Goal: Navigation & Orientation: Find specific page/section

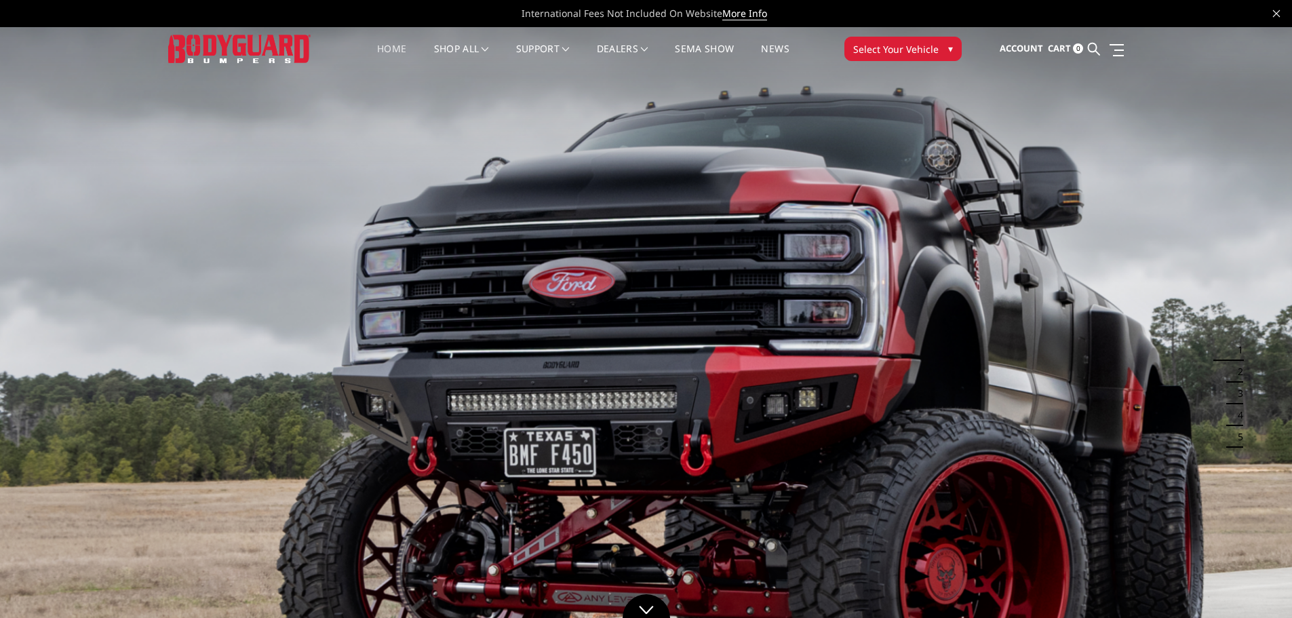
click at [393, 47] on link "Home" at bounding box center [391, 57] width 29 height 26
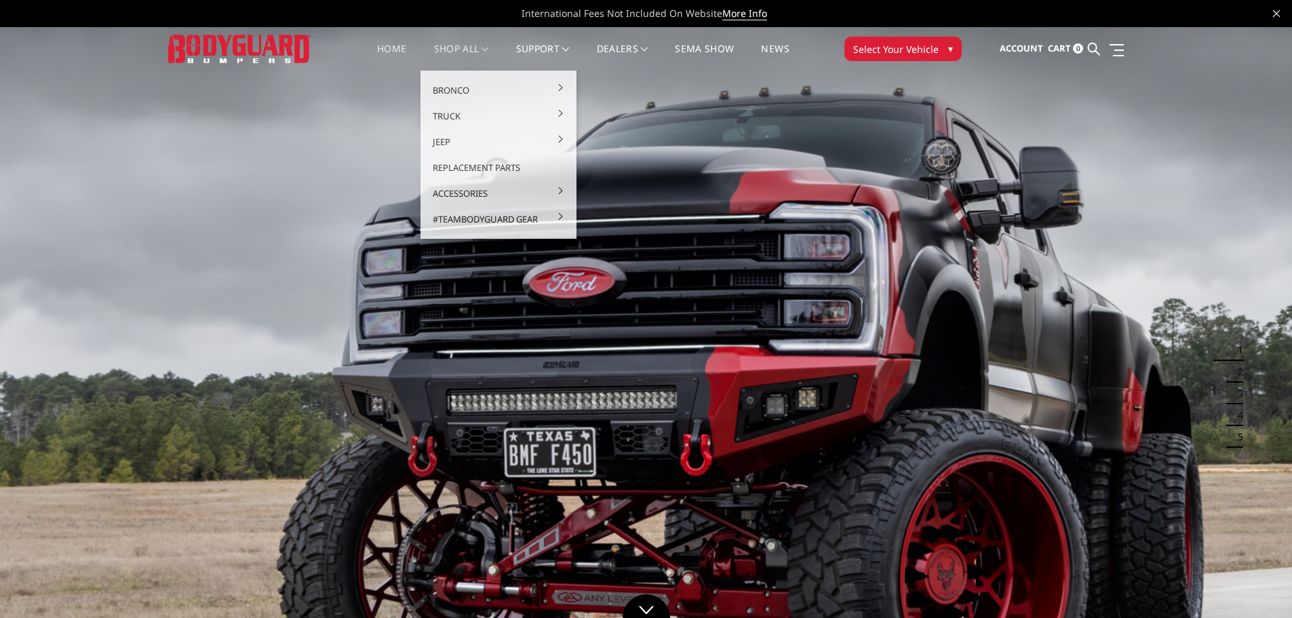
click at [469, 48] on link "shop all" at bounding box center [461, 57] width 55 height 26
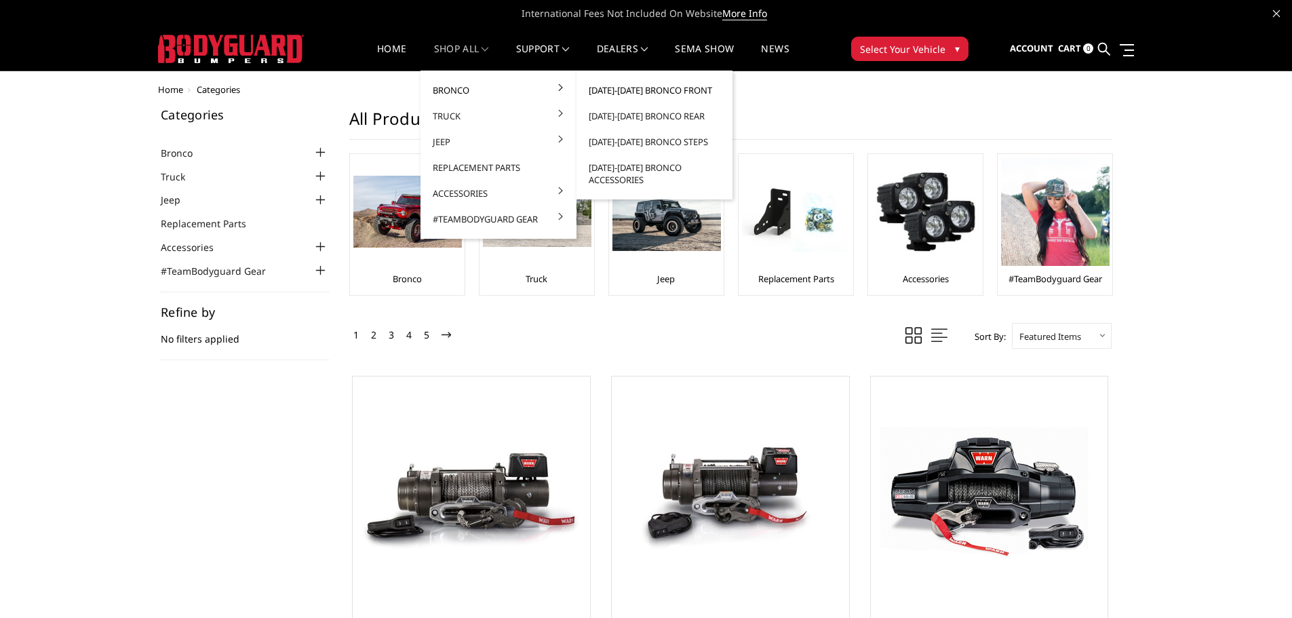
click at [644, 92] on link "[DATE]-[DATE] Bronco Front" at bounding box center [654, 90] width 145 height 26
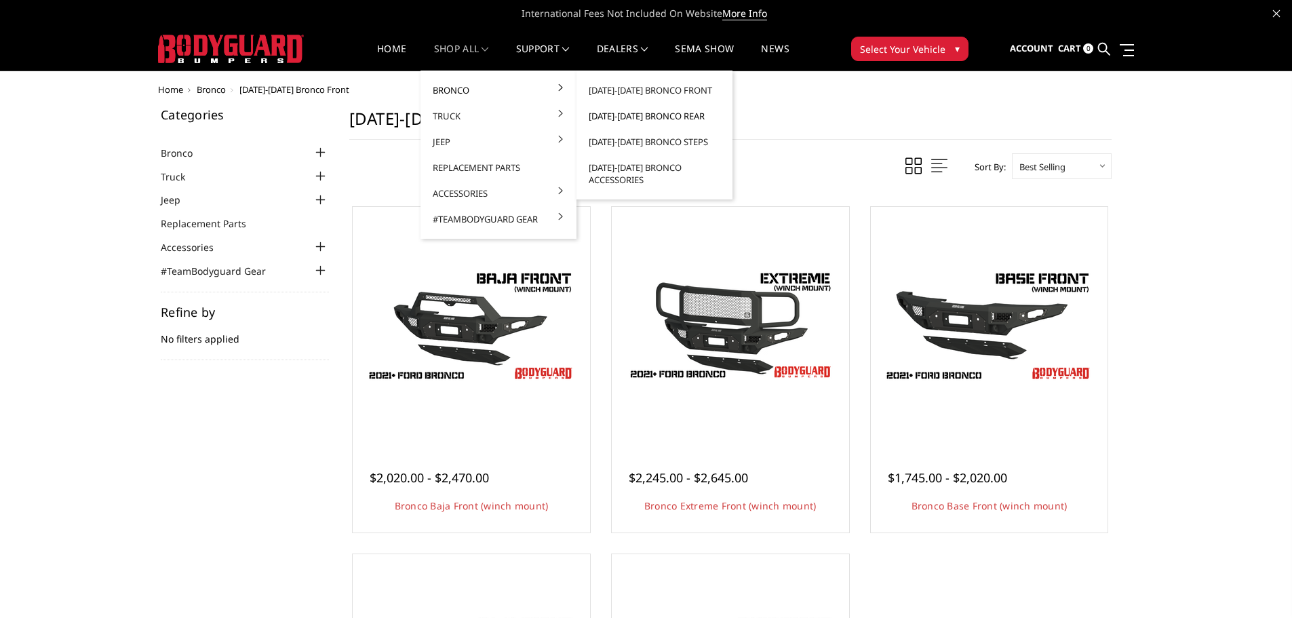
click at [668, 122] on link "[DATE]-[DATE] Bronco Rear" at bounding box center [654, 116] width 145 height 26
